Goal: Navigation & Orientation: Go to known website

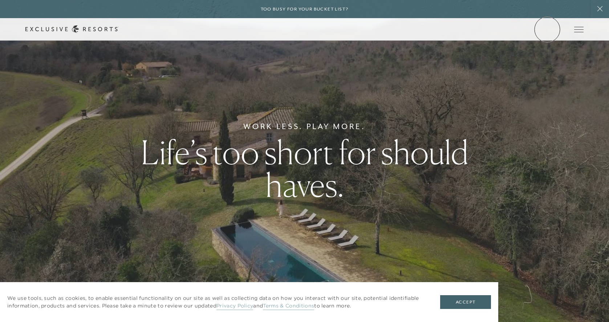
click at [0, 0] on link "Member Login" at bounding box center [0, 0] width 0 height 0
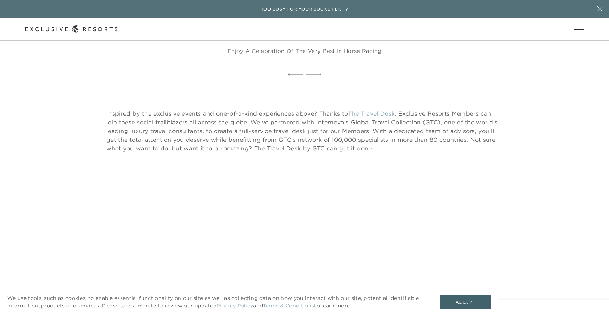
scroll to position [6778, 0]
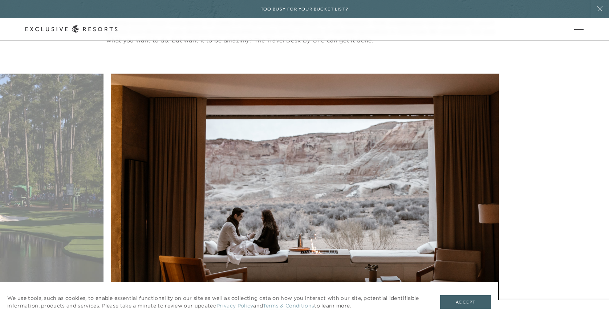
scroll to position [6805, 0]
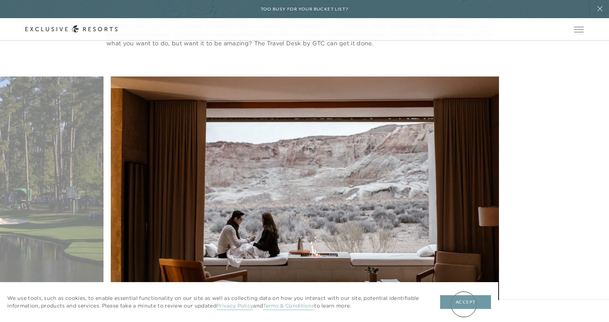
click at [463, 304] on button "Accept" at bounding box center [465, 302] width 51 height 14
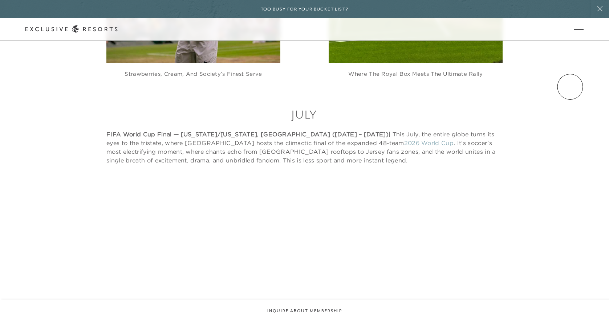
scroll to position [4164, 0]
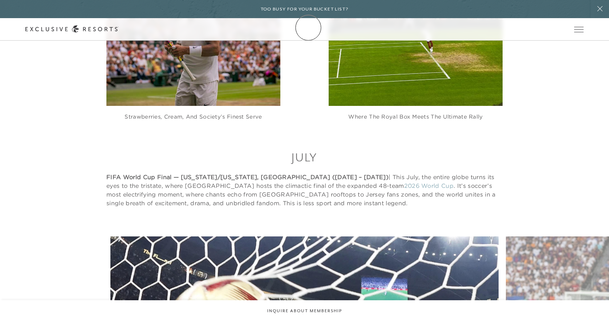
click at [118, 28] on icon at bounding box center [71, 29] width 93 height 8
